Goal: Transaction & Acquisition: Purchase product/service

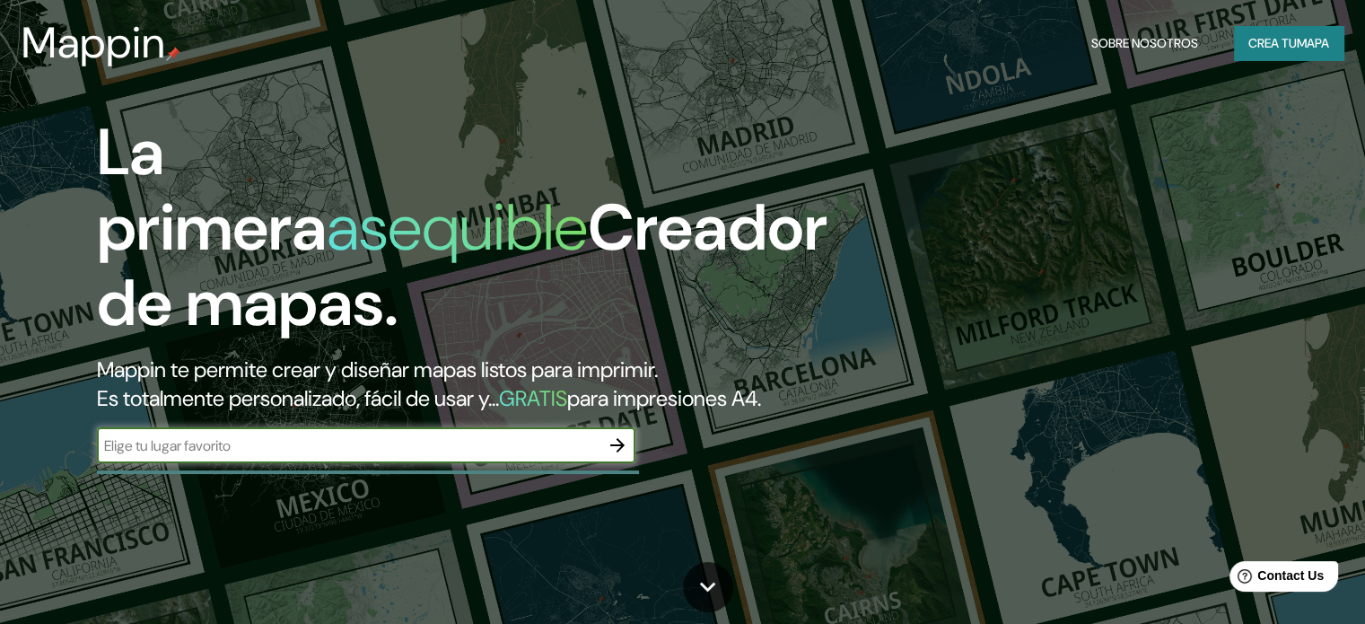
click at [327, 456] on input "text" at bounding box center [348, 445] width 502 height 21
type input "huacar"
click at [615, 456] on icon "button" at bounding box center [617, 445] width 22 height 22
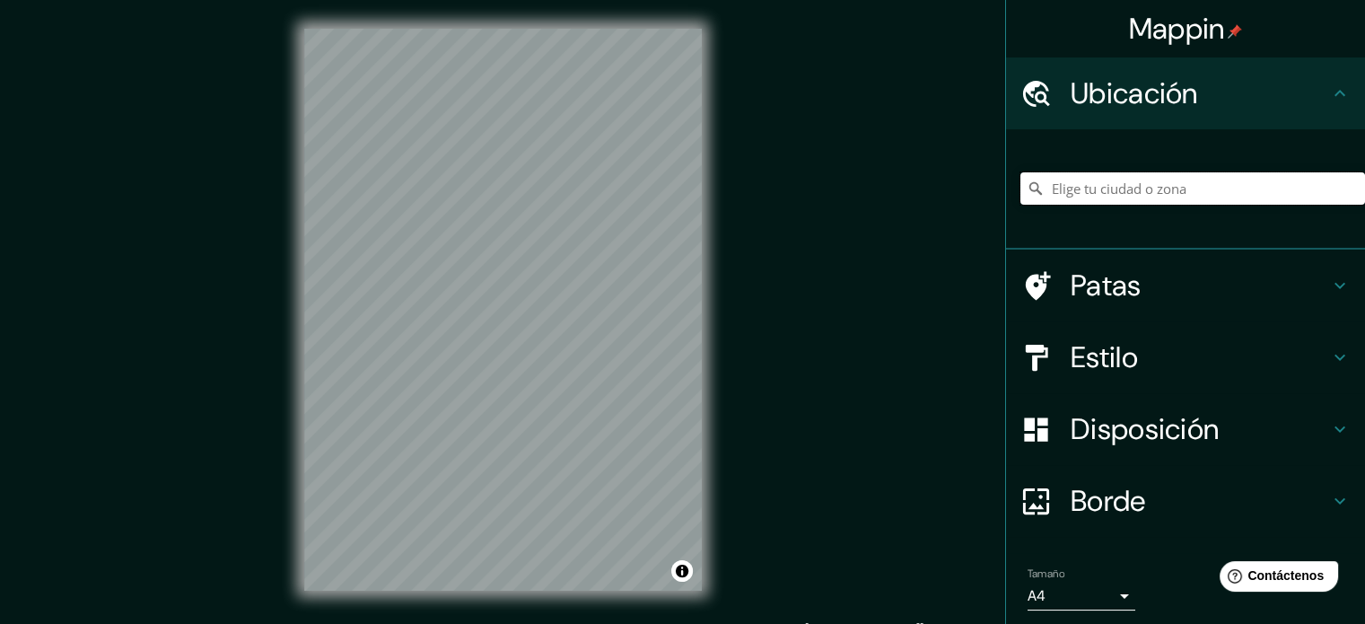
click at [1111, 194] on input "Elige tu ciudad o zona" at bounding box center [1192, 188] width 345 height 32
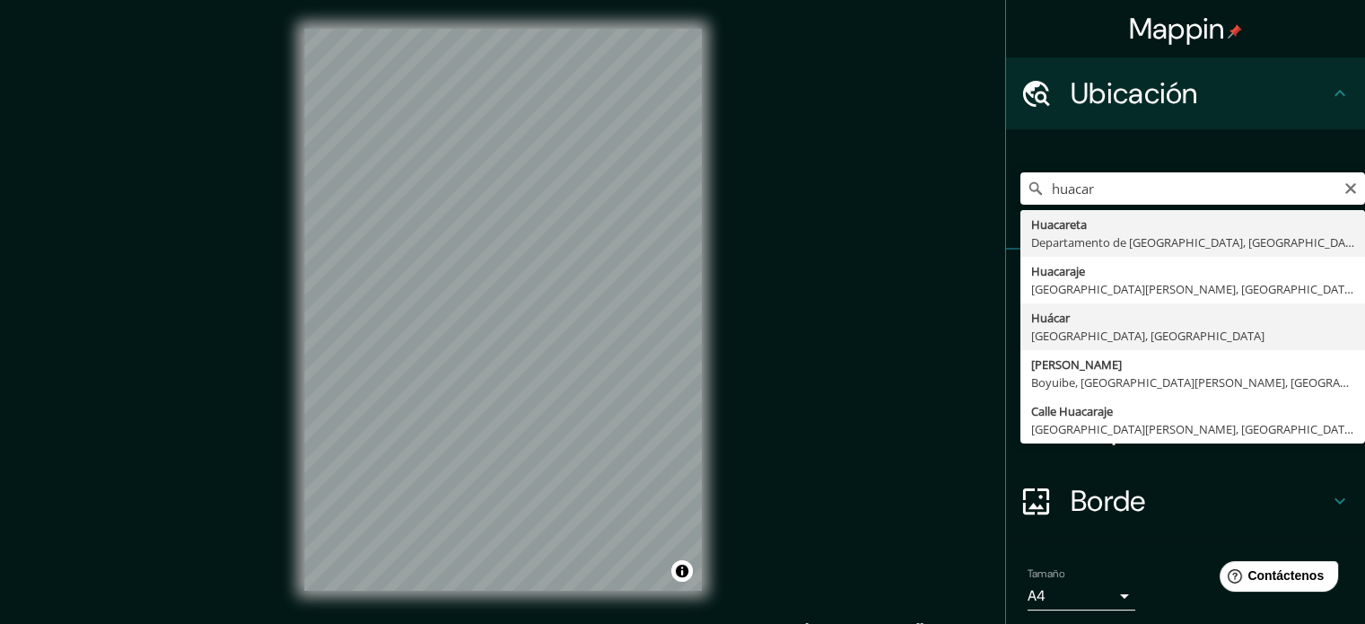
type input "[GEOGRAPHIC_DATA], [GEOGRAPHIC_DATA], [GEOGRAPHIC_DATA]"
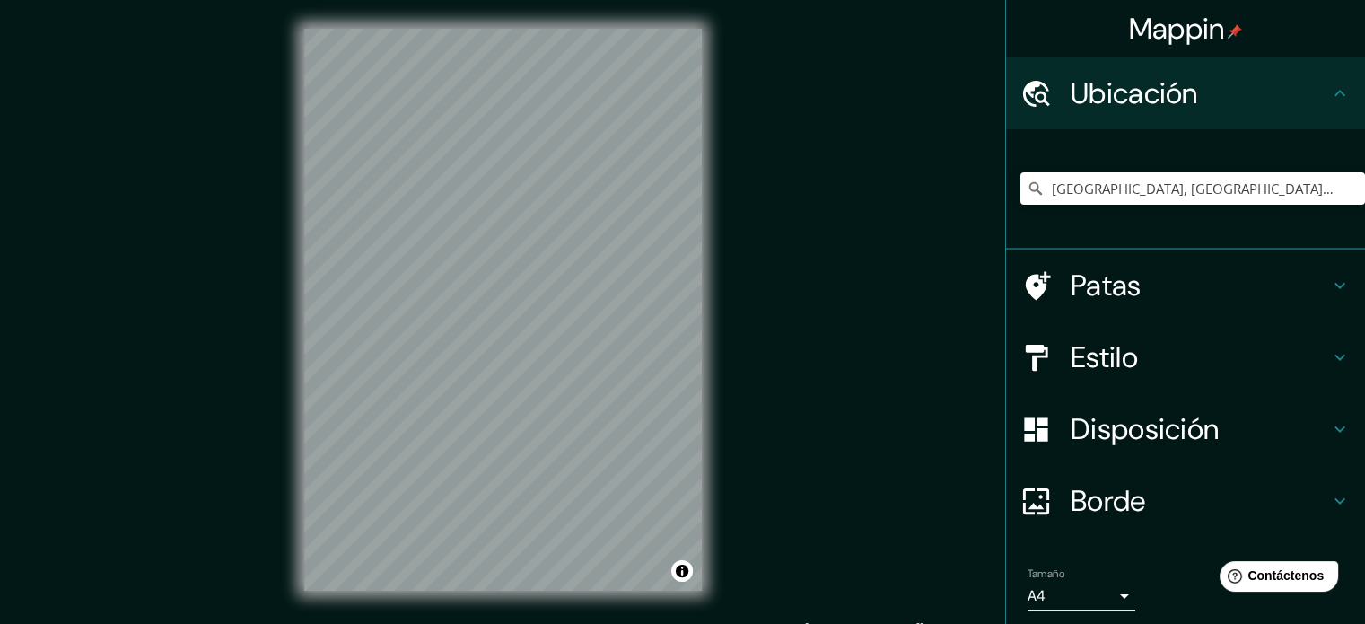
click at [1329, 283] on icon at bounding box center [1340, 286] width 22 height 22
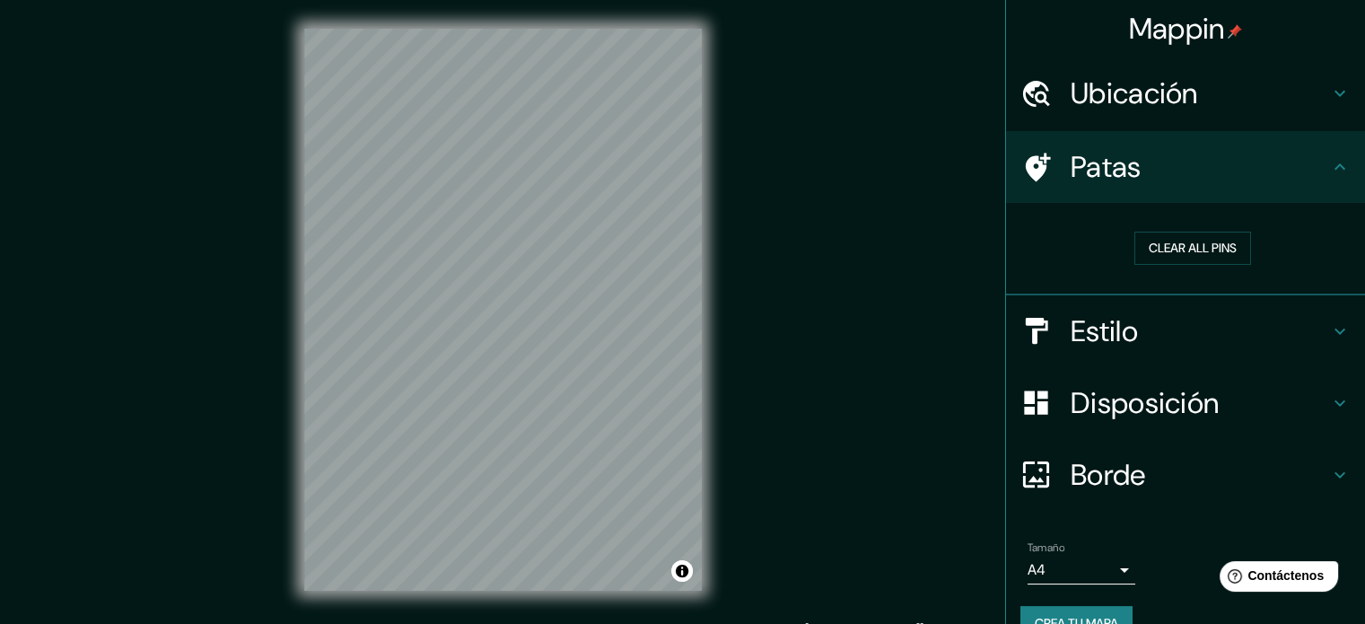
click at [1329, 175] on icon at bounding box center [1340, 167] width 22 height 22
click at [1304, 330] on h4 "Estilo" at bounding box center [1199, 332] width 258 height 36
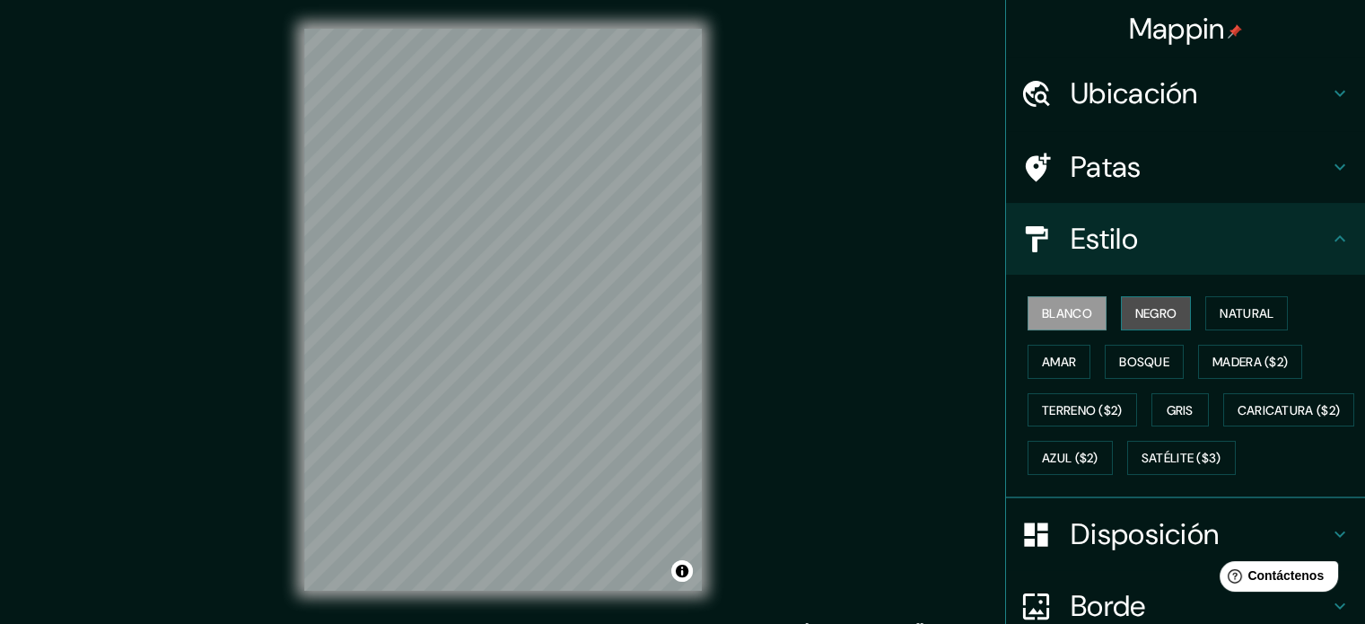
click at [1135, 318] on font "Negro" at bounding box center [1156, 313] width 42 height 16
click at [1077, 314] on font "Blanco" at bounding box center [1067, 313] width 50 height 16
click at [1071, 356] on button "Amar" at bounding box center [1058, 362] width 63 height 34
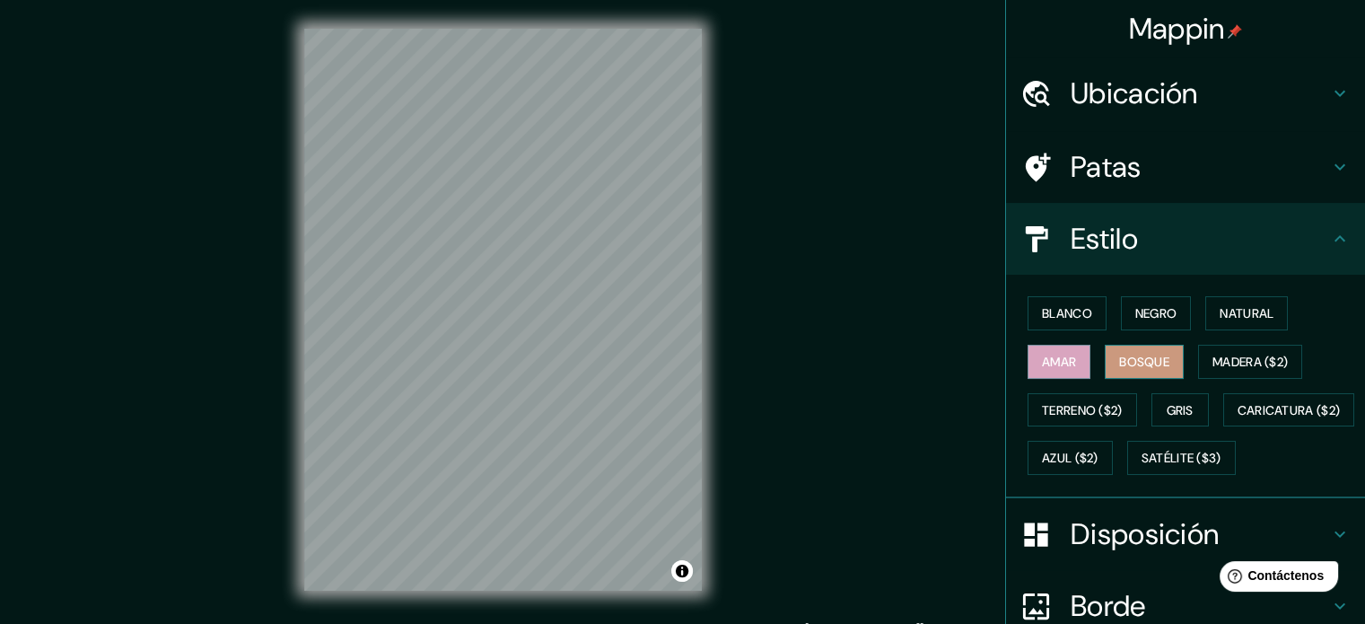
click at [1124, 360] on font "Bosque" at bounding box center [1144, 361] width 50 height 16
click at [1226, 353] on font "Madera ($2)" at bounding box center [1249, 361] width 75 height 16
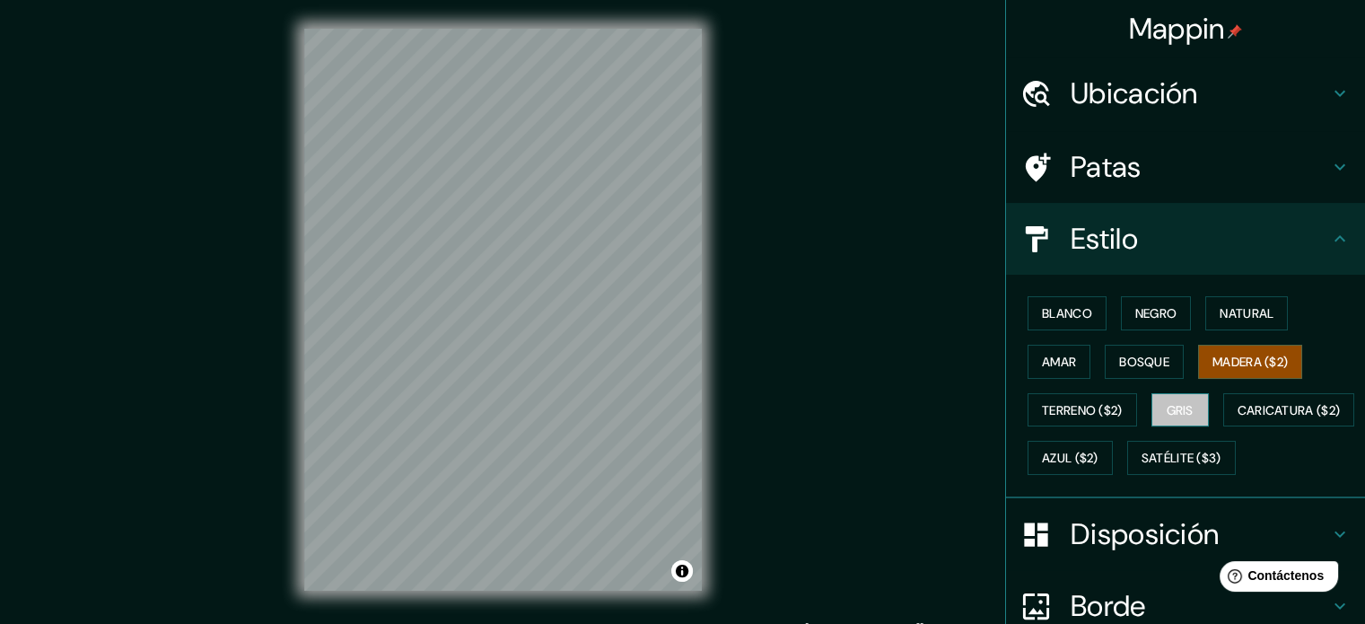
click at [1163, 394] on button "Gris" at bounding box center [1179, 410] width 57 height 34
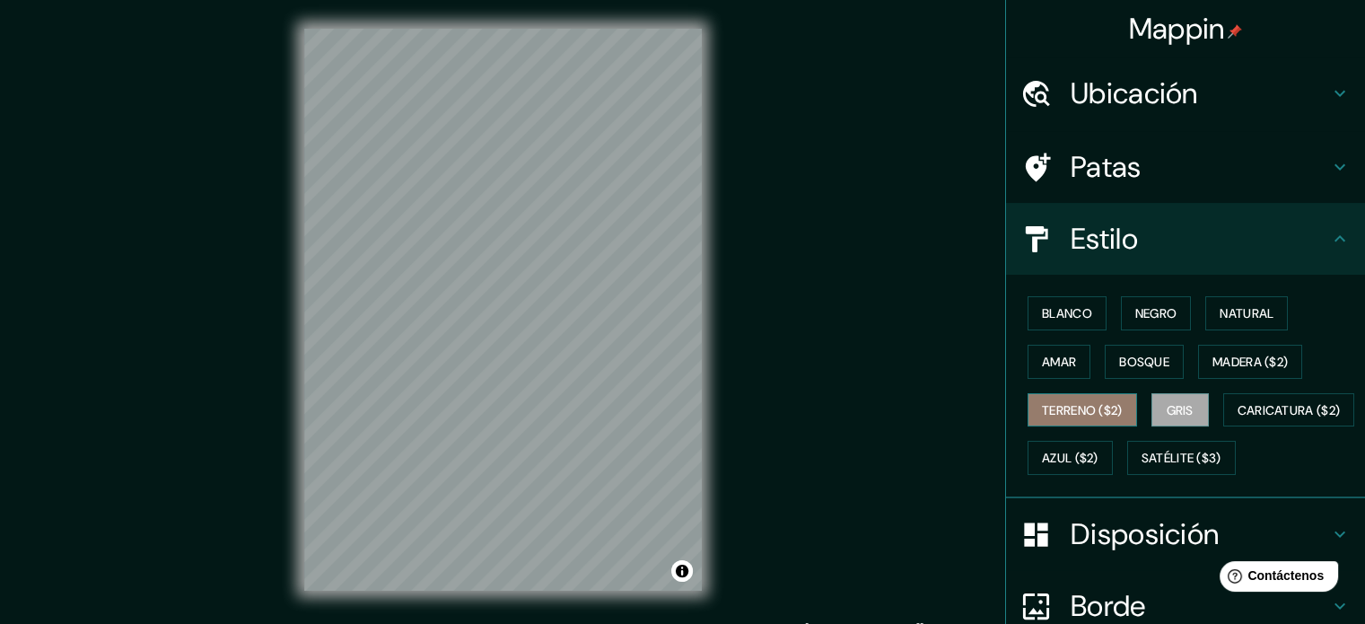
click at [1087, 402] on font "Terreno ($2)" at bounding box center [1082, 410] width 81 height 16
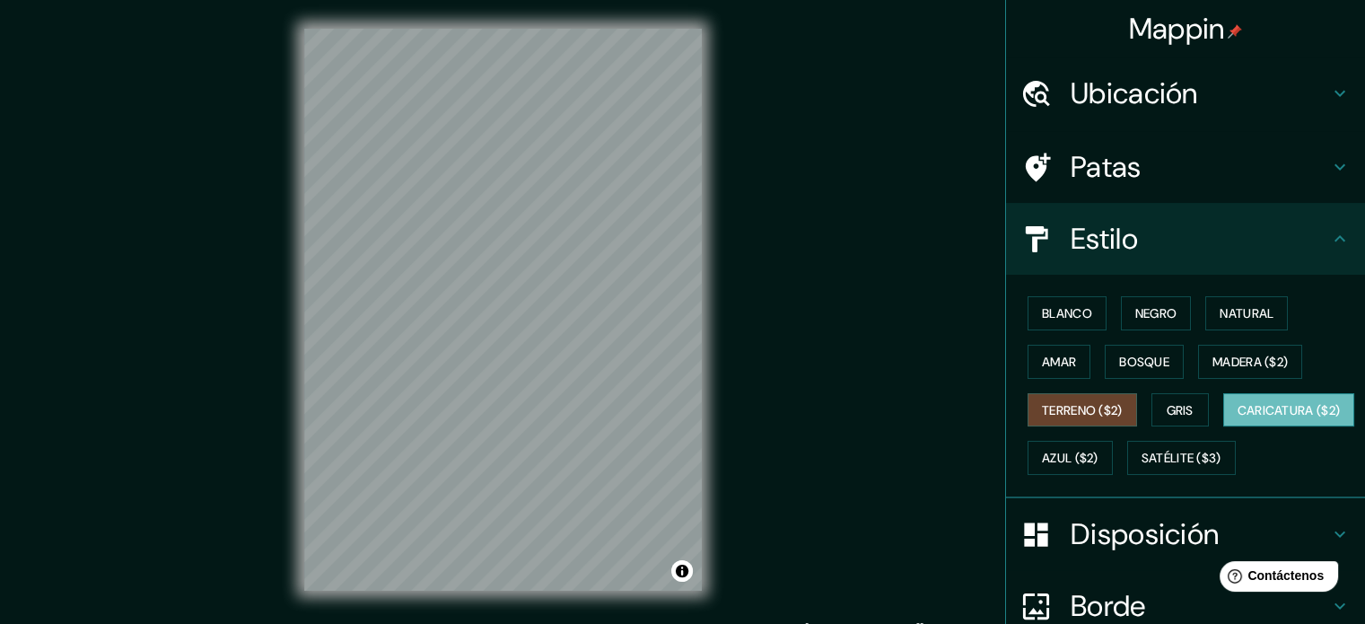
click at [1237, 418] on font "Caricatura ($2)" at bounding box center [1288, 410] width 103 height 16
click at [1099, 404] on font "Terreno ($2)" at bounding box center [1082, 410] width 81 height 16
click at [1167, 406] on font "Gris" at bounding box center [1179, 410] width 27 height 16
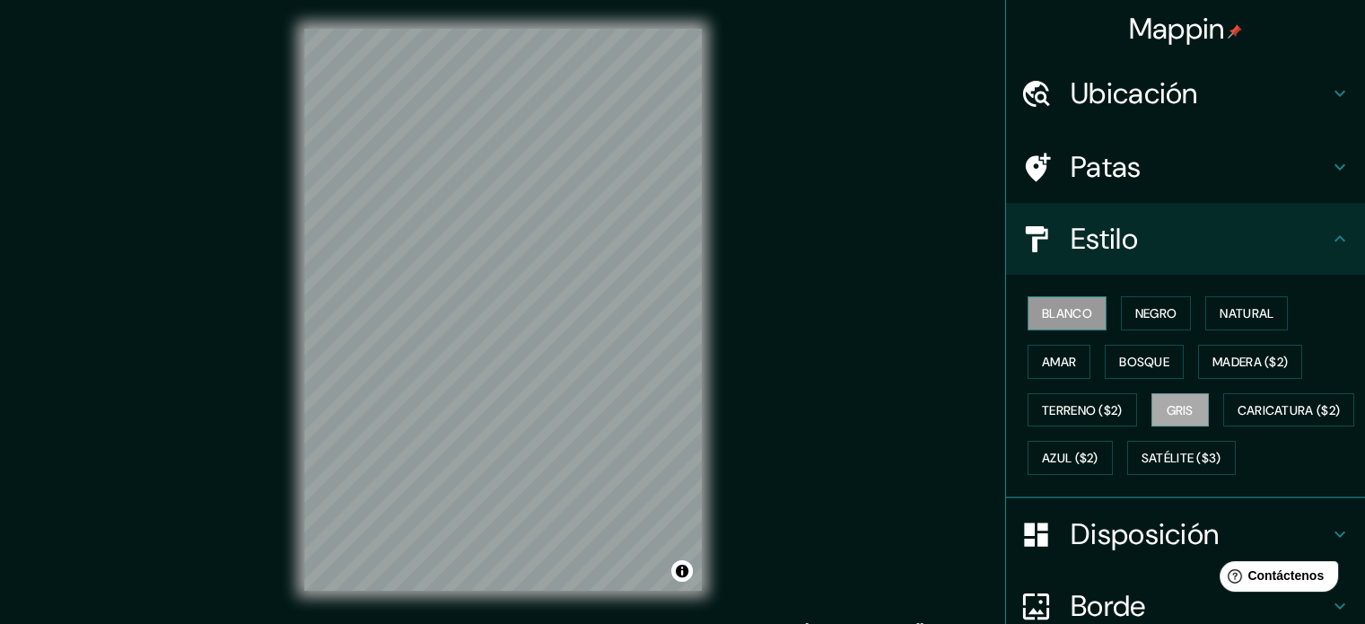
click at [1058, 309] on font "Blanco" at bounding box center [1067, 313] width 50 height 16
click at [1141, 467] on font "Satélite ($3)" at bounding box center [1181, 458] width 80 height 16
click at [1070, 313] on font "Blanco" at bounding box center [1067, 313] width 50 height 16
click at [1098, 451] on font "Azul ($2)" at bounding box center [1070, 458] width 57 height 16
click at [1067, 308] on font "Blanco" at bounding box center [1067, 313] width 50 height 16
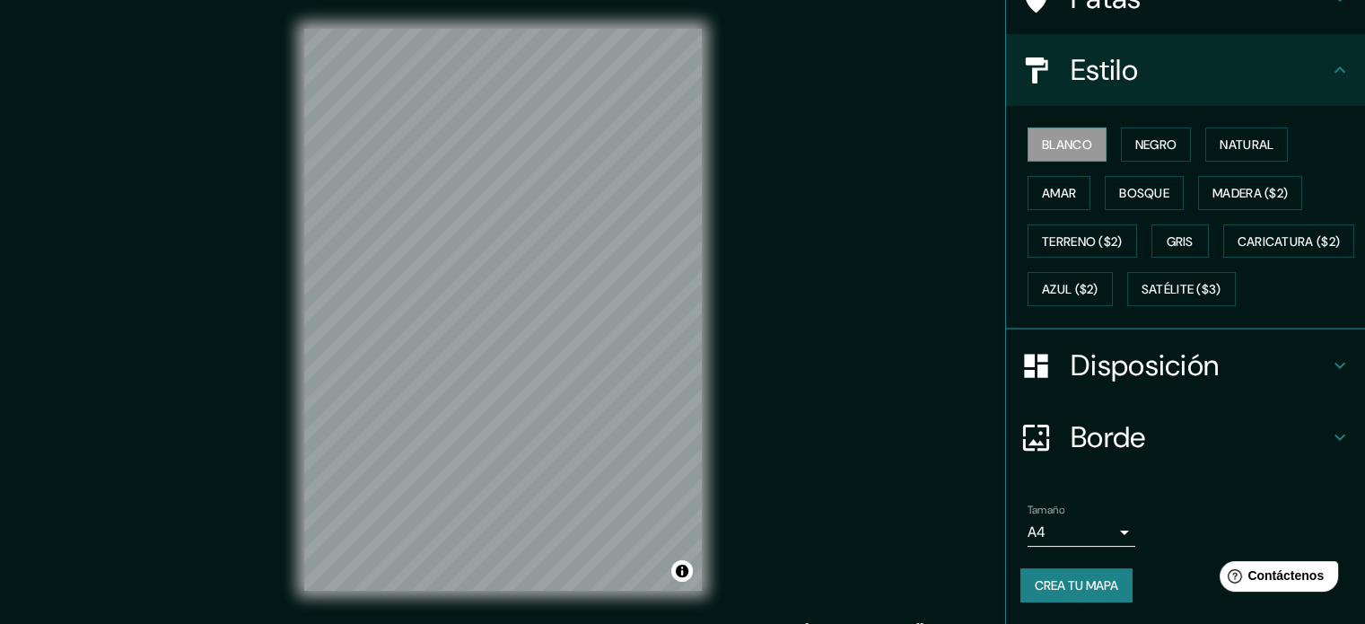
click at [1197, 384] on font "Disposición" at bounding box center [1144, 365] width 148 height 38
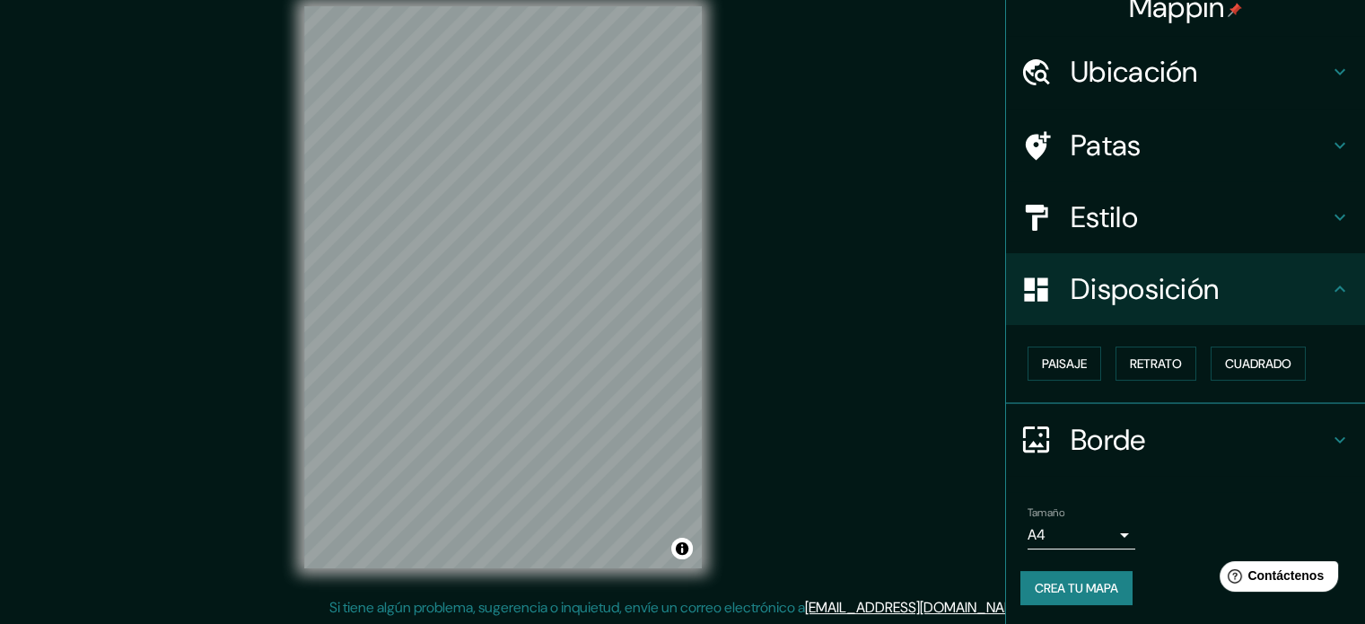
scroll to position [23, 0]
click at [1077, 357] on button "Paisaje" at bounding box center [1064, 363] width 74 height 34
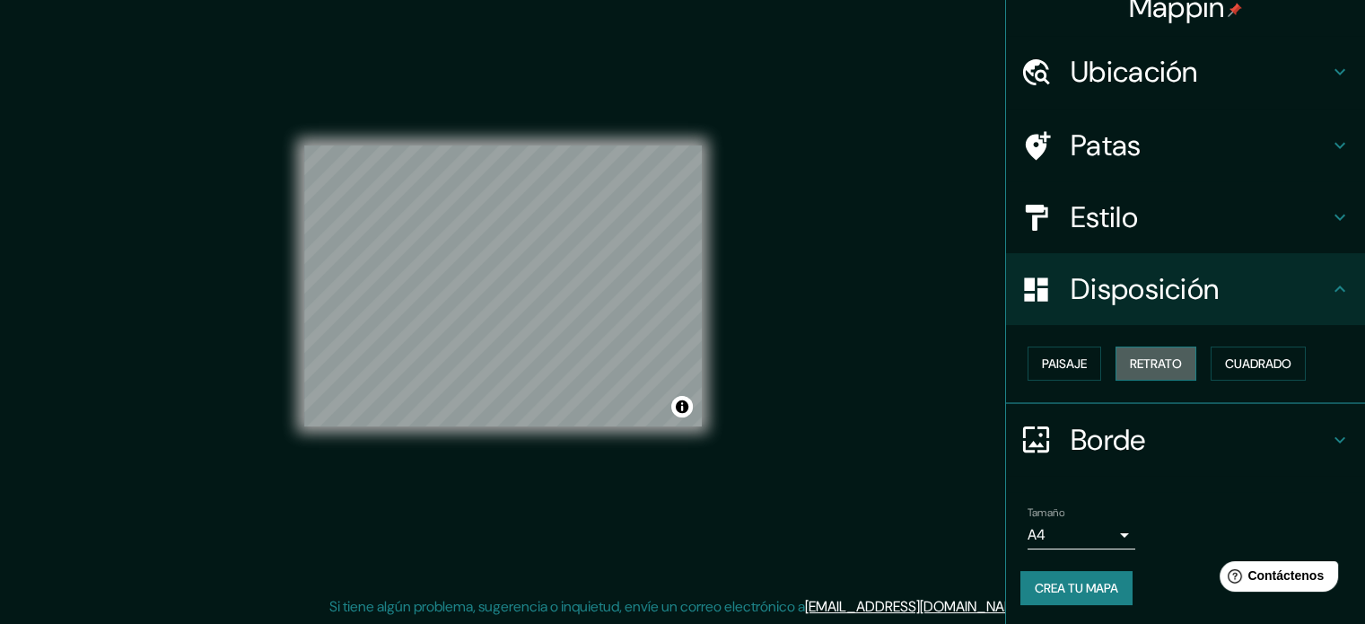
click at [1136, 356] on font "Retrato" at bounding box center [1156, 363] width 52 height 16
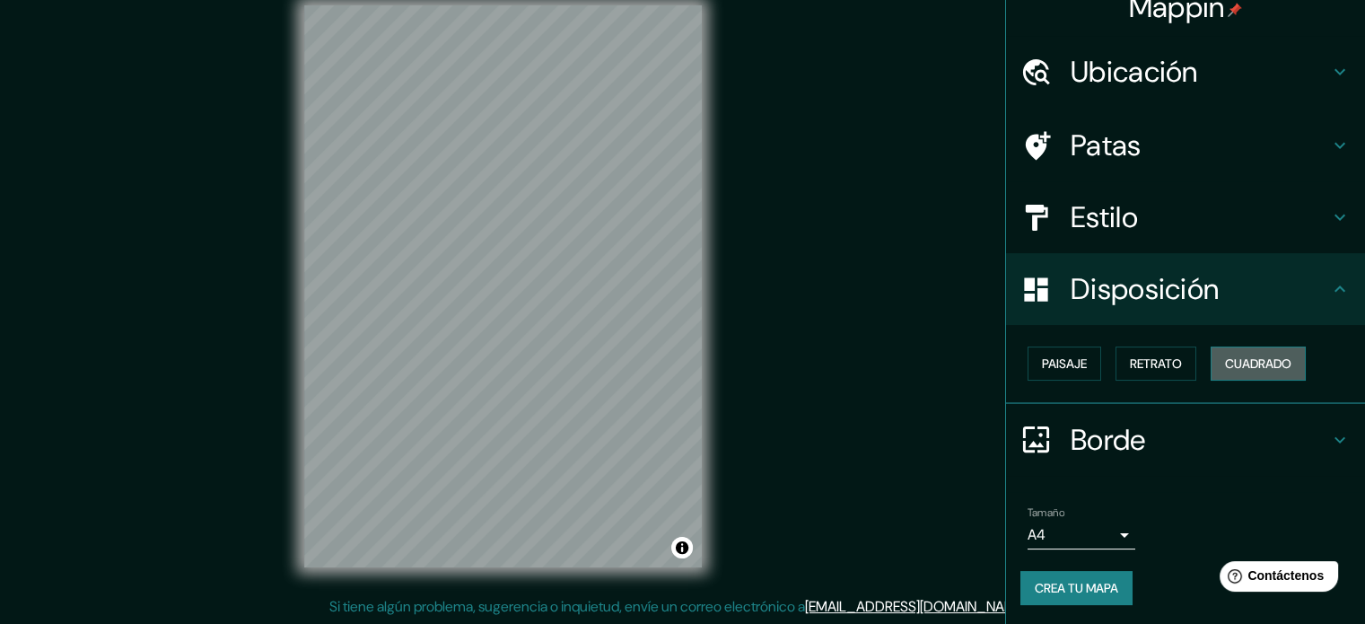
click at [1227, 359] on font "Cuadrado" at bounding box center [1258, 363] width 66 height 16
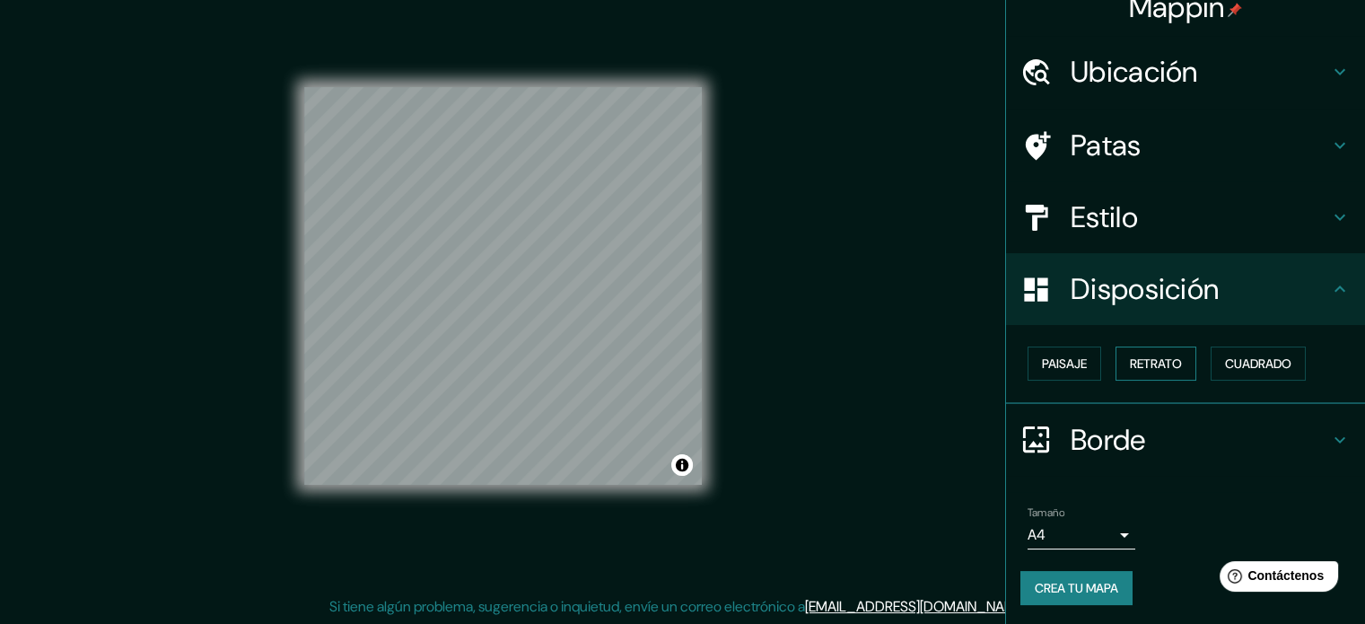
click at [1175, 362] on button "Retrato" at bounding box center [1155, 363] width 81 height 34
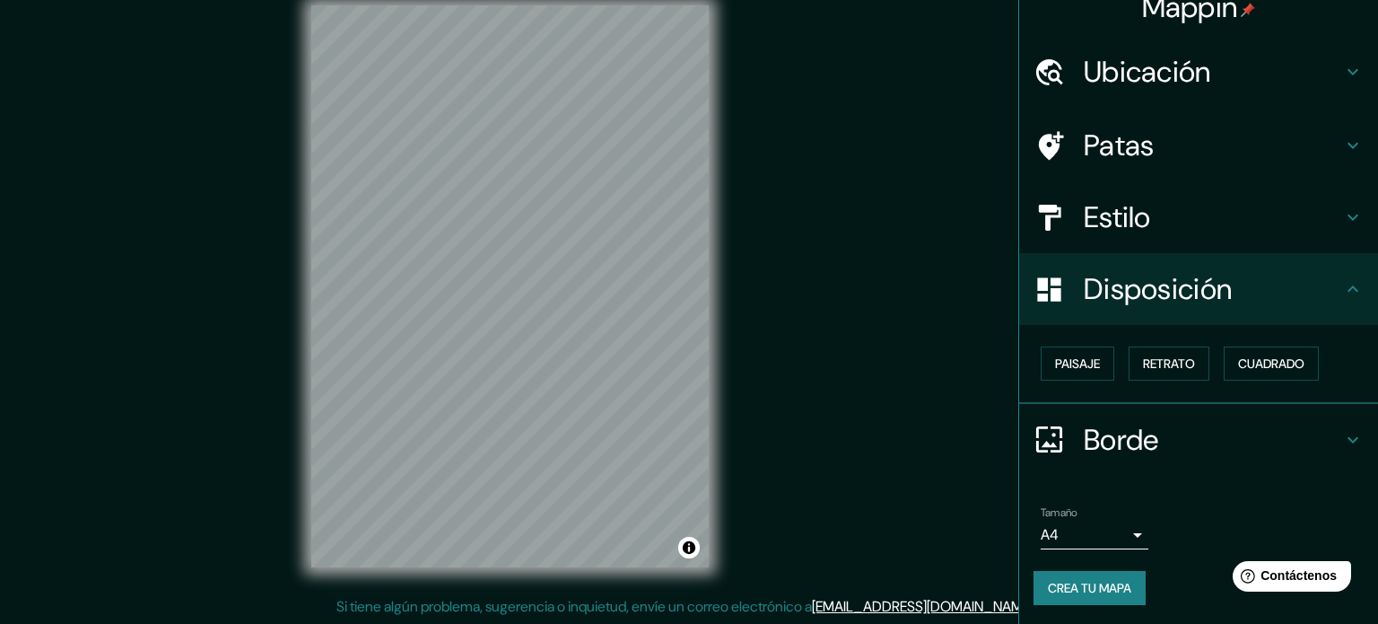
click at [1106, 535] on body "Mappin Ubicación [GEOGRAPHIC_DATA], [GEOGRAPHIC_DATA], [GEOGRAPHIC_DATA] Patas …" at bounding box center [689, 289] width 1378 height 624
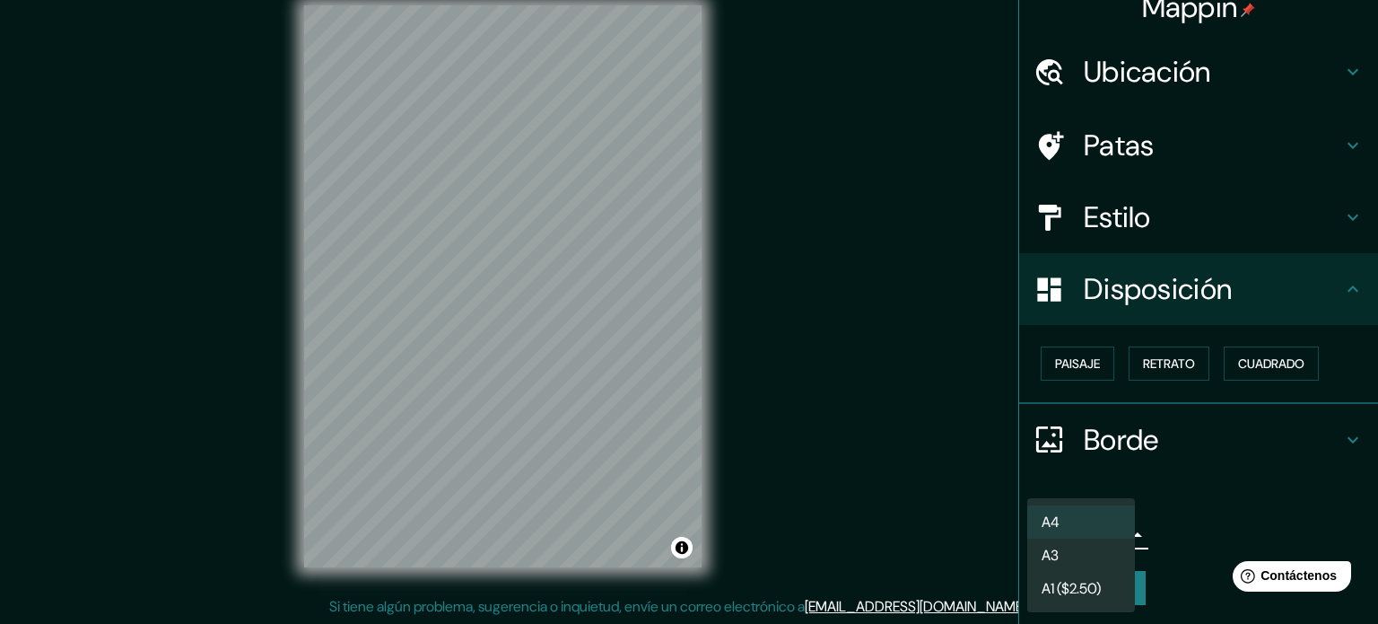
click at [1166, 516] on div at bounding box center [689, 312] width 1378 height 624
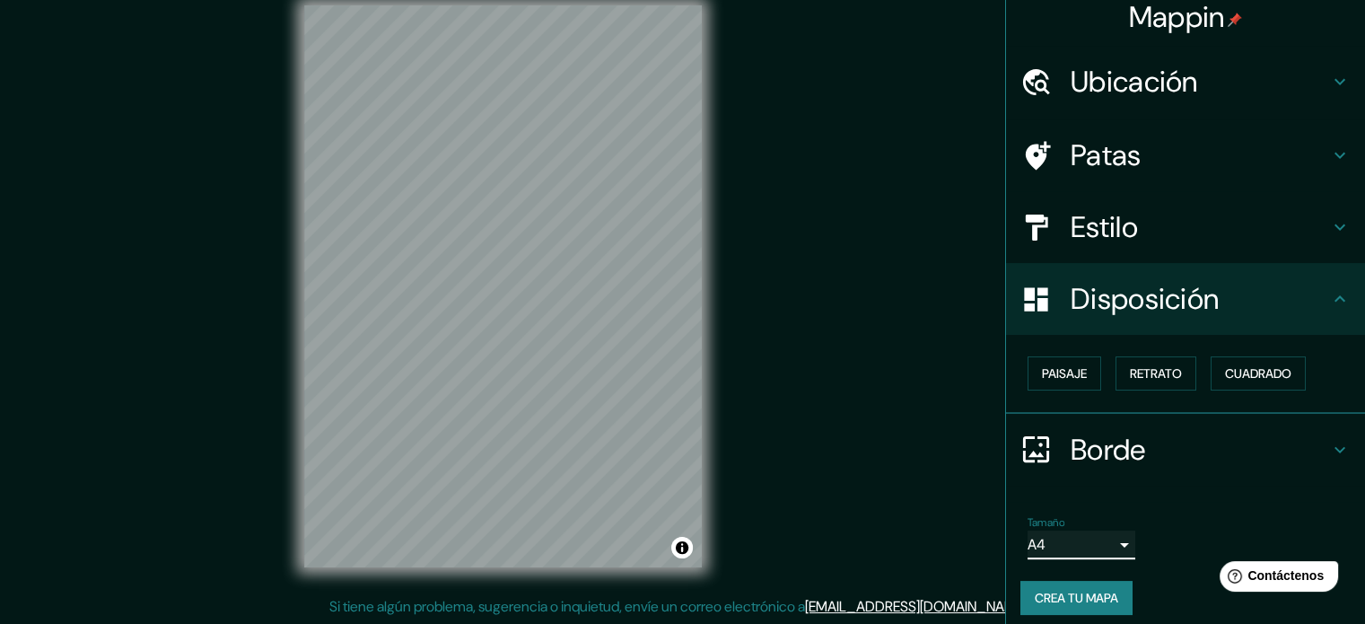
scroll to position [0, 0]
